Goal: Information Seeking & Learning: Learn about a topic

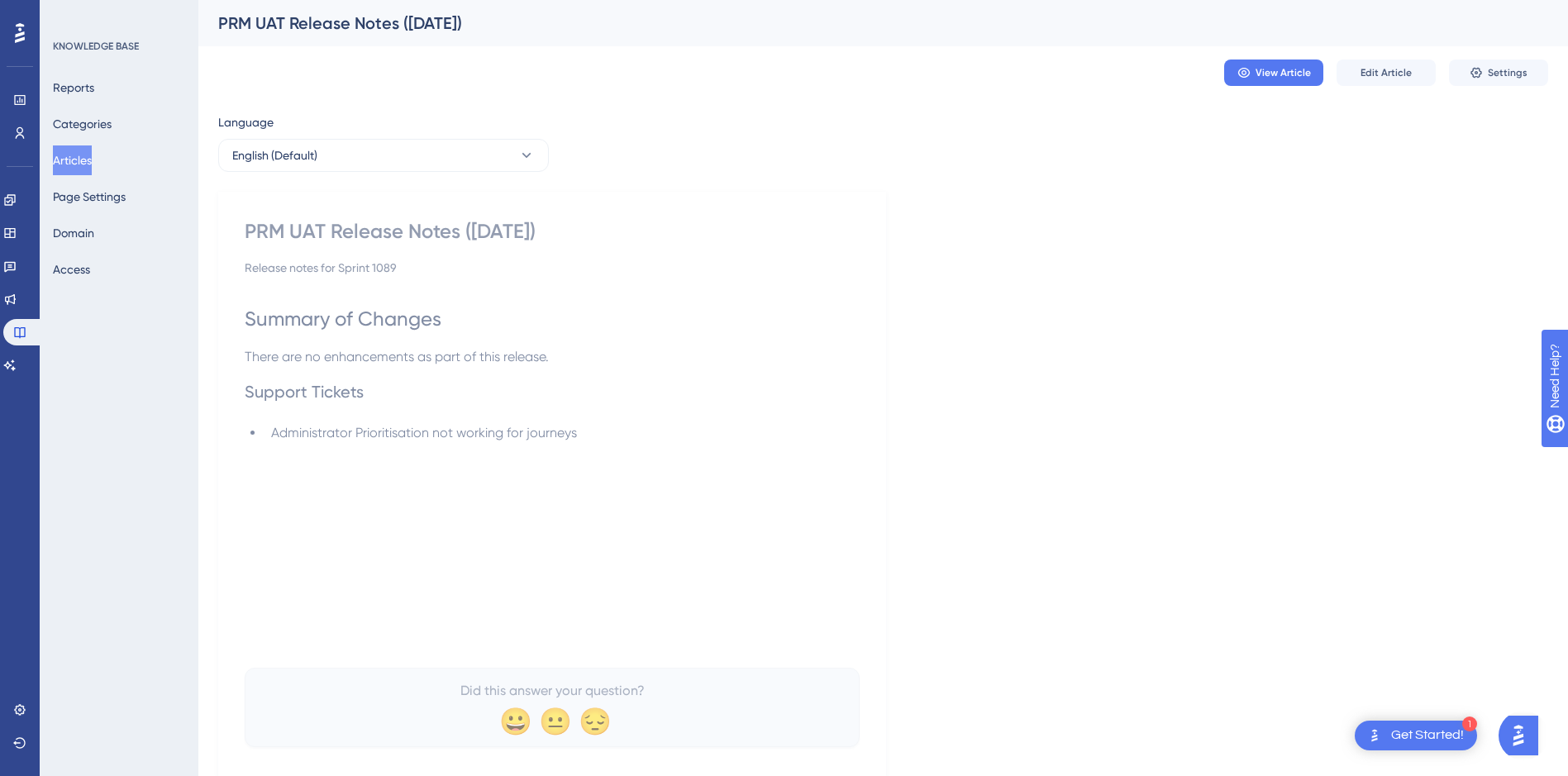
click at [80, 164] on button "Articles" at bounding box center [72, 160] width 39 height 30
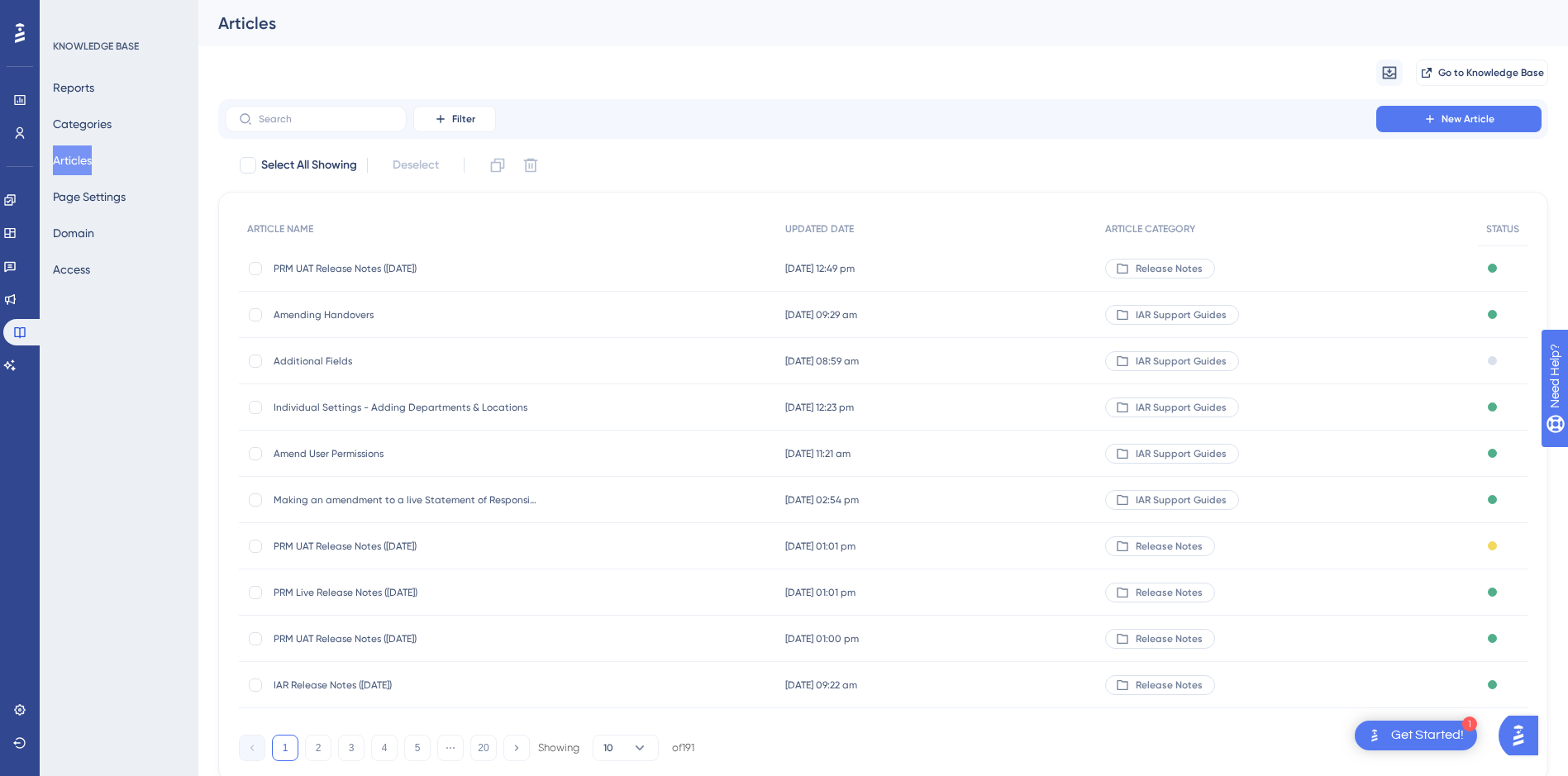
click at [379, 263] on span "PRM UAT Release Notes ([DATE])" at bounding box center [405, 268] width 264 height 13
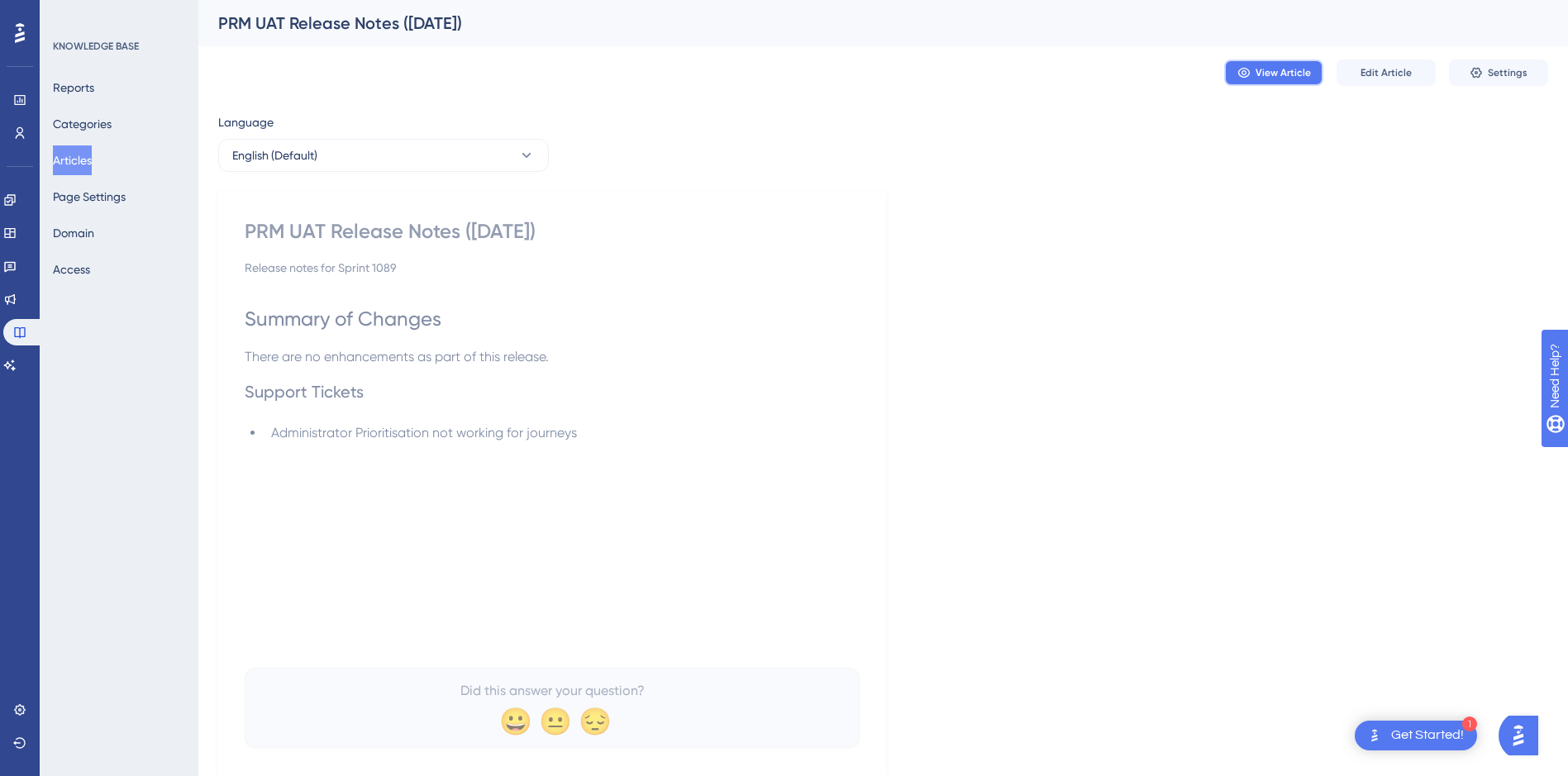
click at [1254, 72] on button "View Article" at bounding box center [1274, 73] width 99 height 27
